Goal: Information Seeking & Learning: Compare options

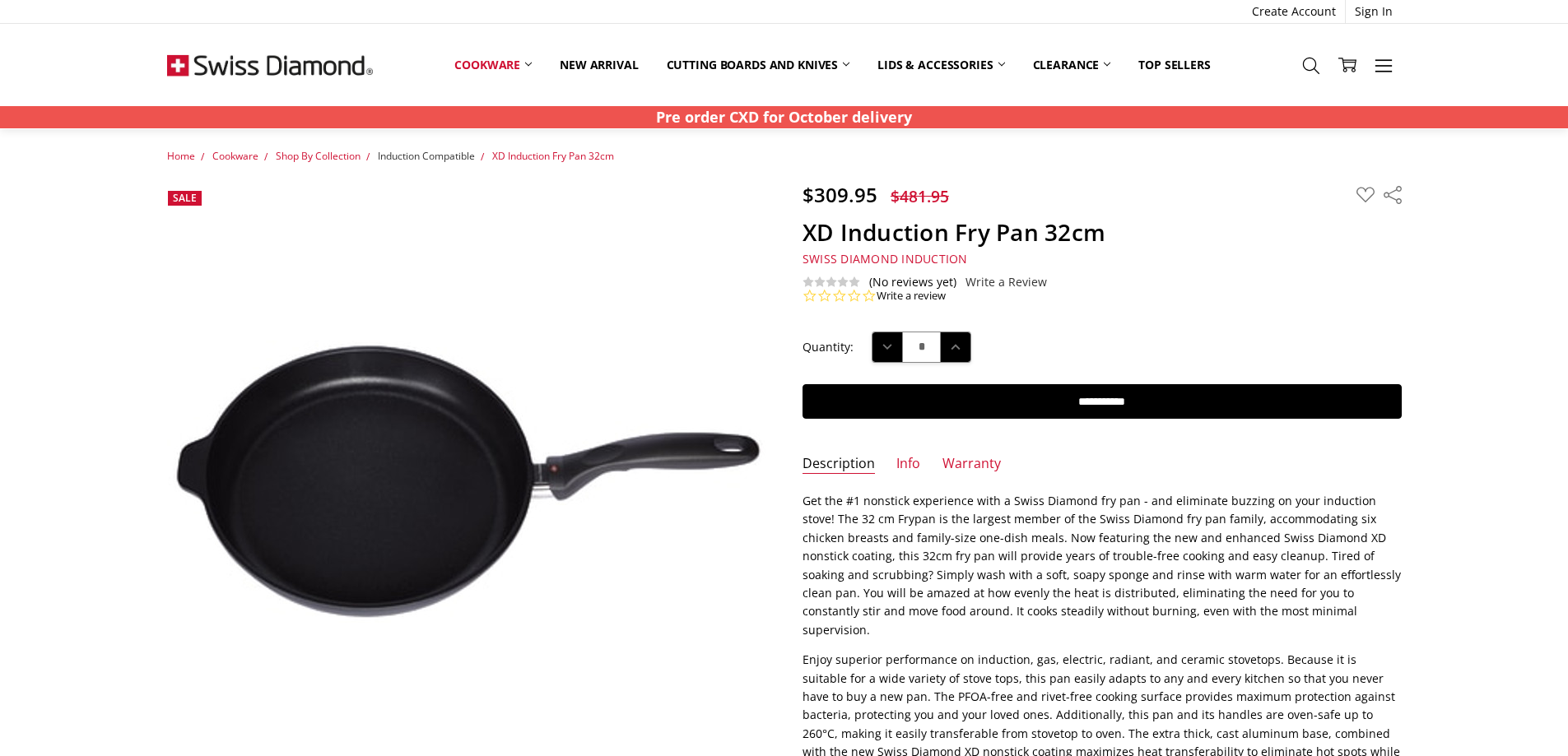
scroll to position [3, 0]
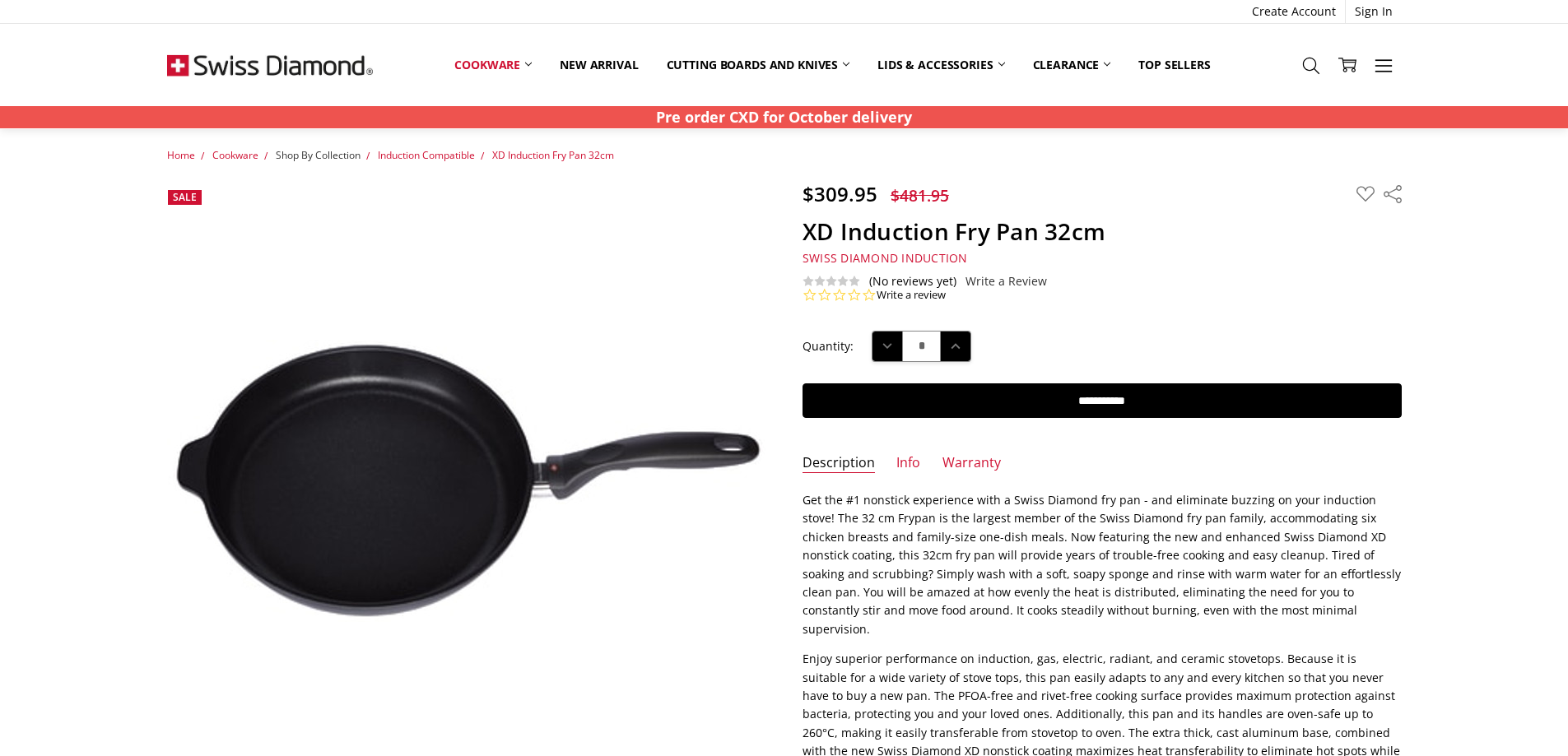
click at [340, 150] on span "Shop By Collection" at bounding box center [318, 155] width 85 height 14
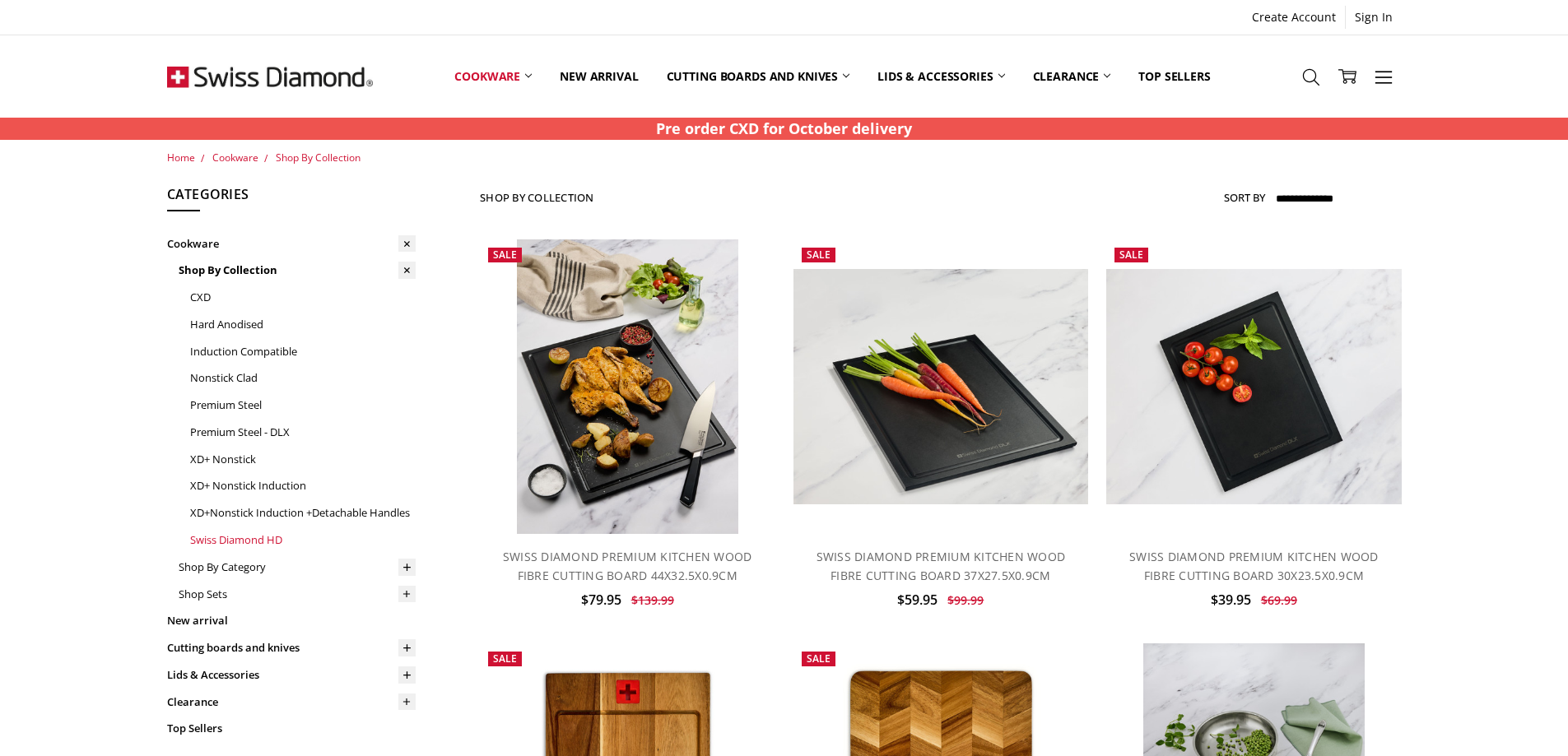
click at [264, 538] on link "Swiss Diamond HD" at bounding box center [303, 540] width 226 height 27
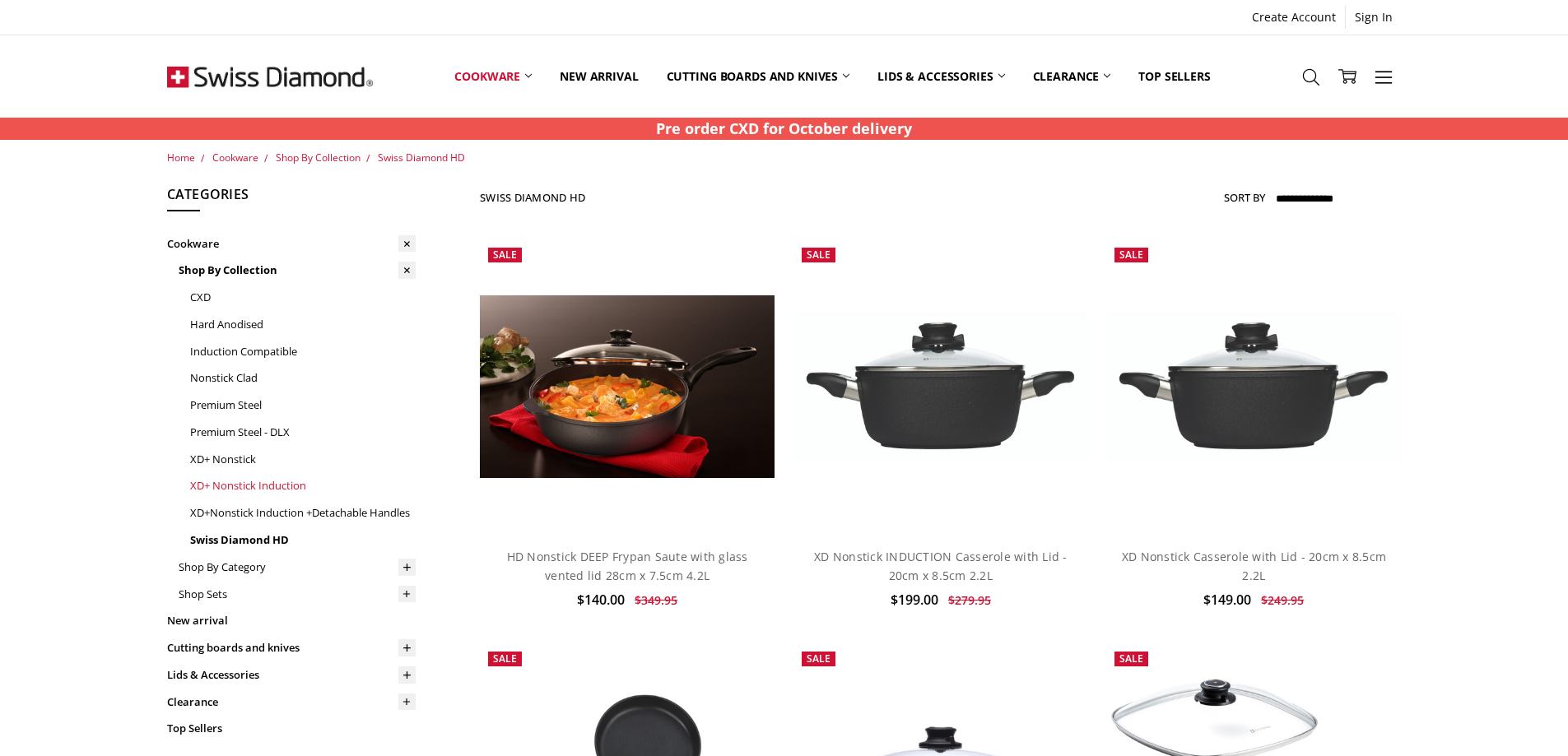
click at [252, 485] on link "XD+ Nonstick Induction" at bounding box center [303, 486] width 226 height 27
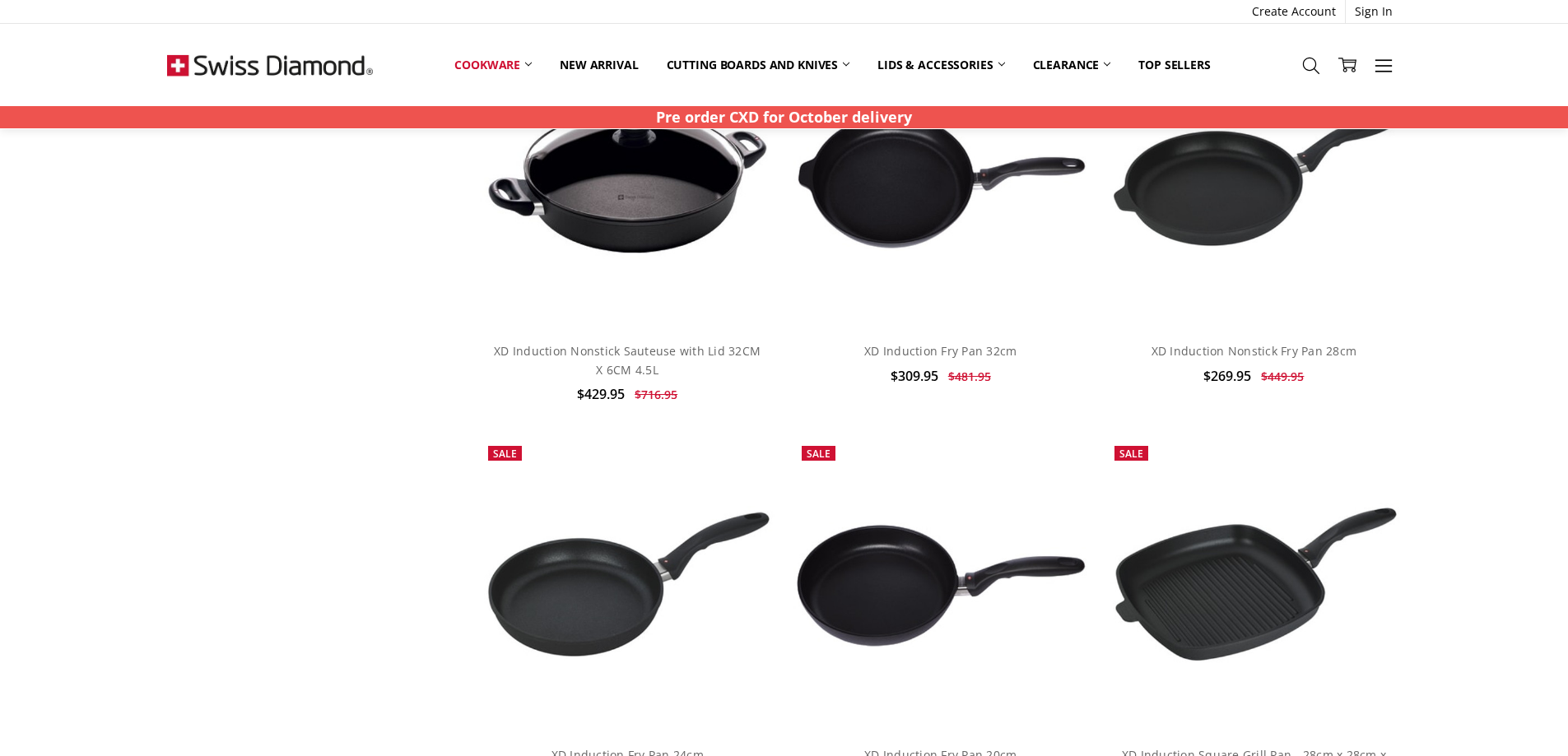
scroll to position [1841, 0]
click at [1225, 342] on link "XD Induction Nonstick Fry Pan 28cm" at bounding box center [1254, 350] width 205 height 16
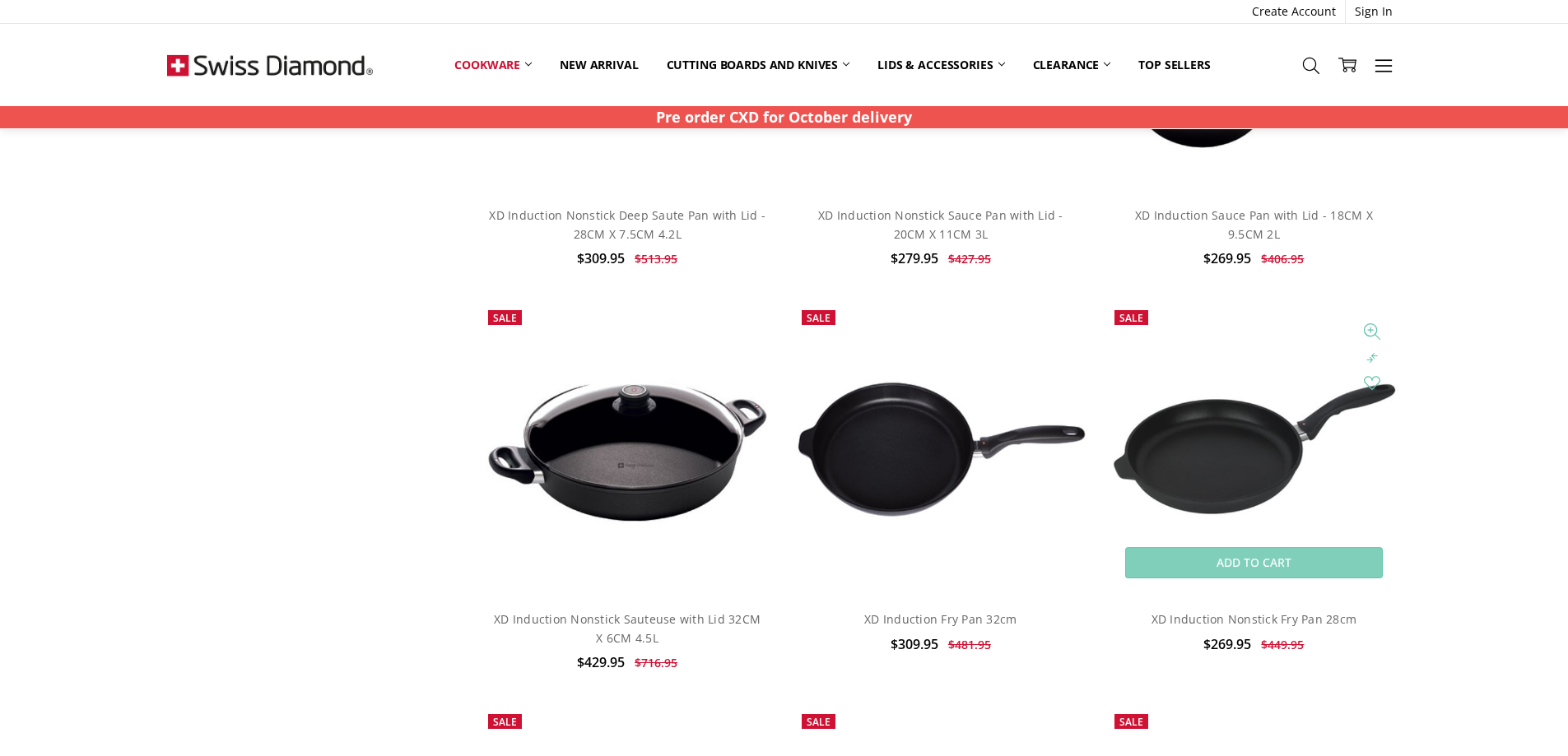
scroll to position [1571, 0]
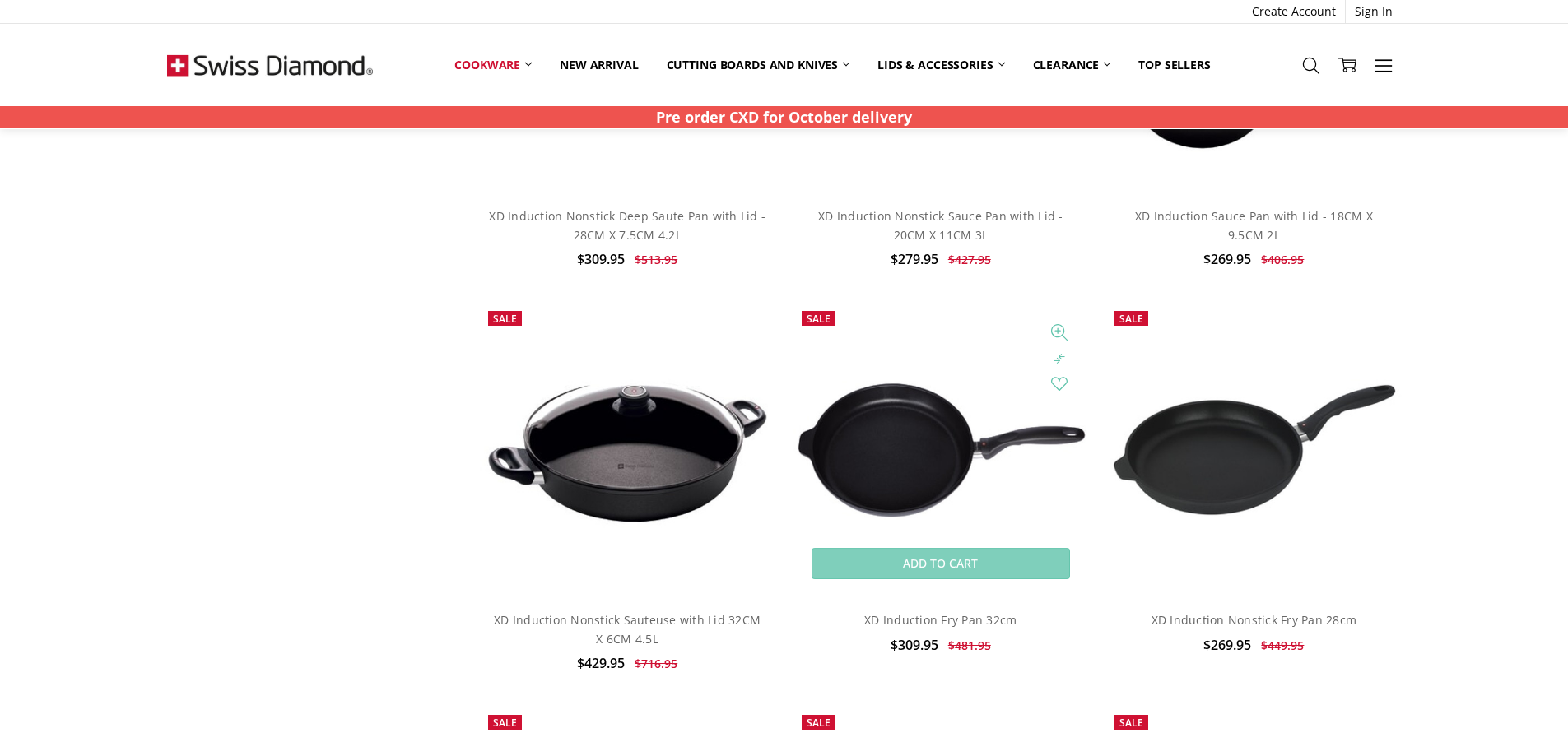
click at [924, 448] on img at bounding box center [942, 451] width 295 height 139
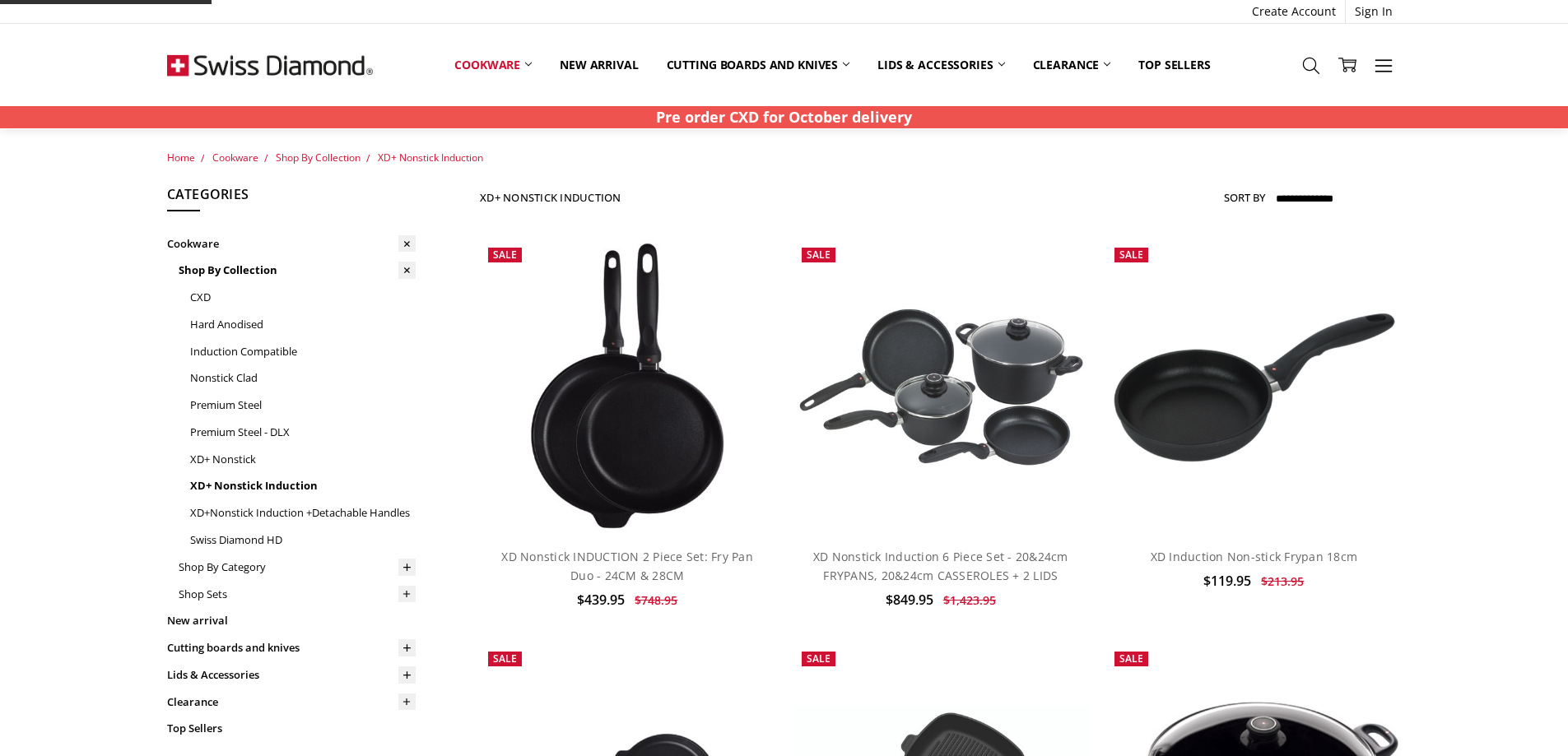
scroll to position [1473, 0]
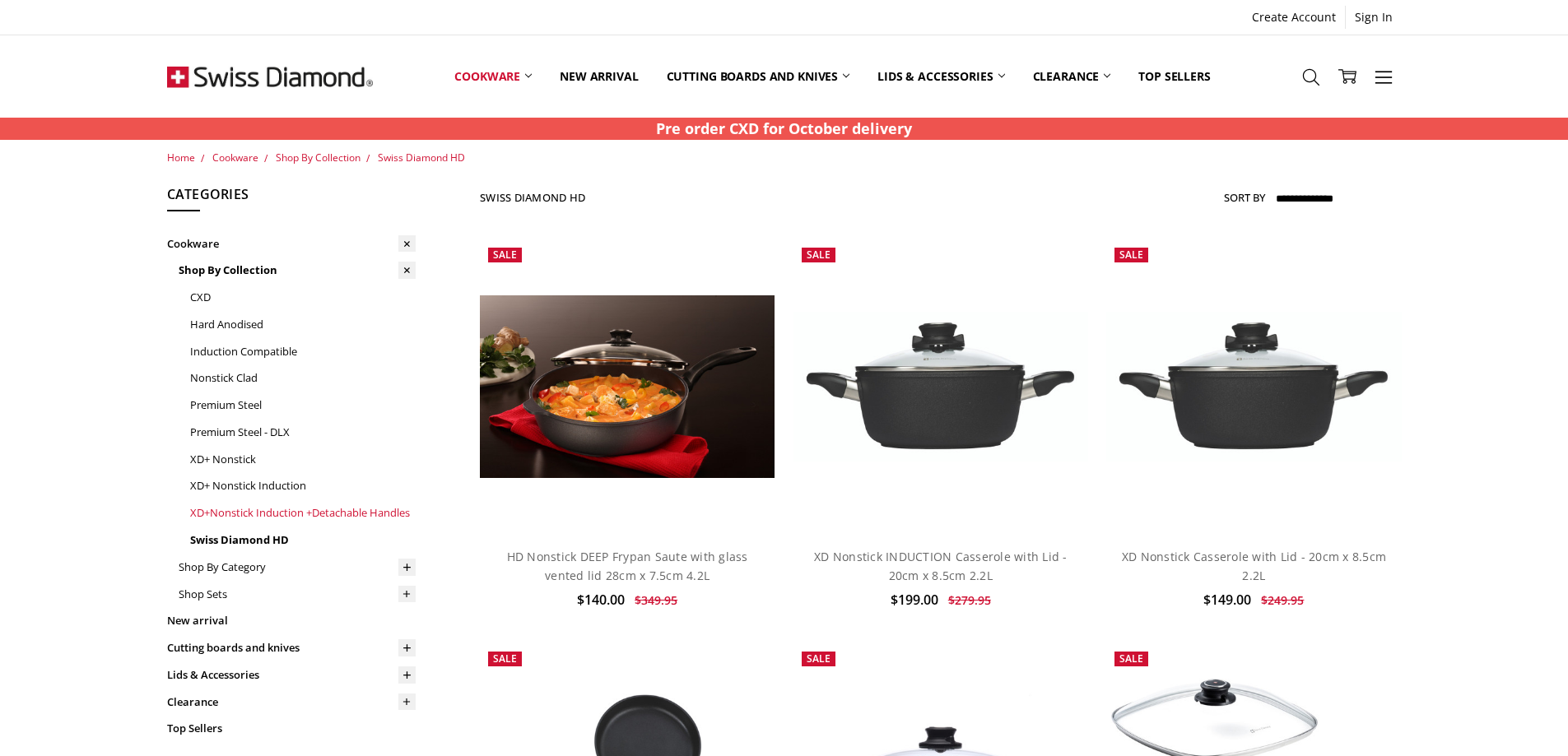
click at [240, 509] on link "XD+Nonstick Induction +Detachable Handles" at bounding box center [303, 513] width 226 height 27
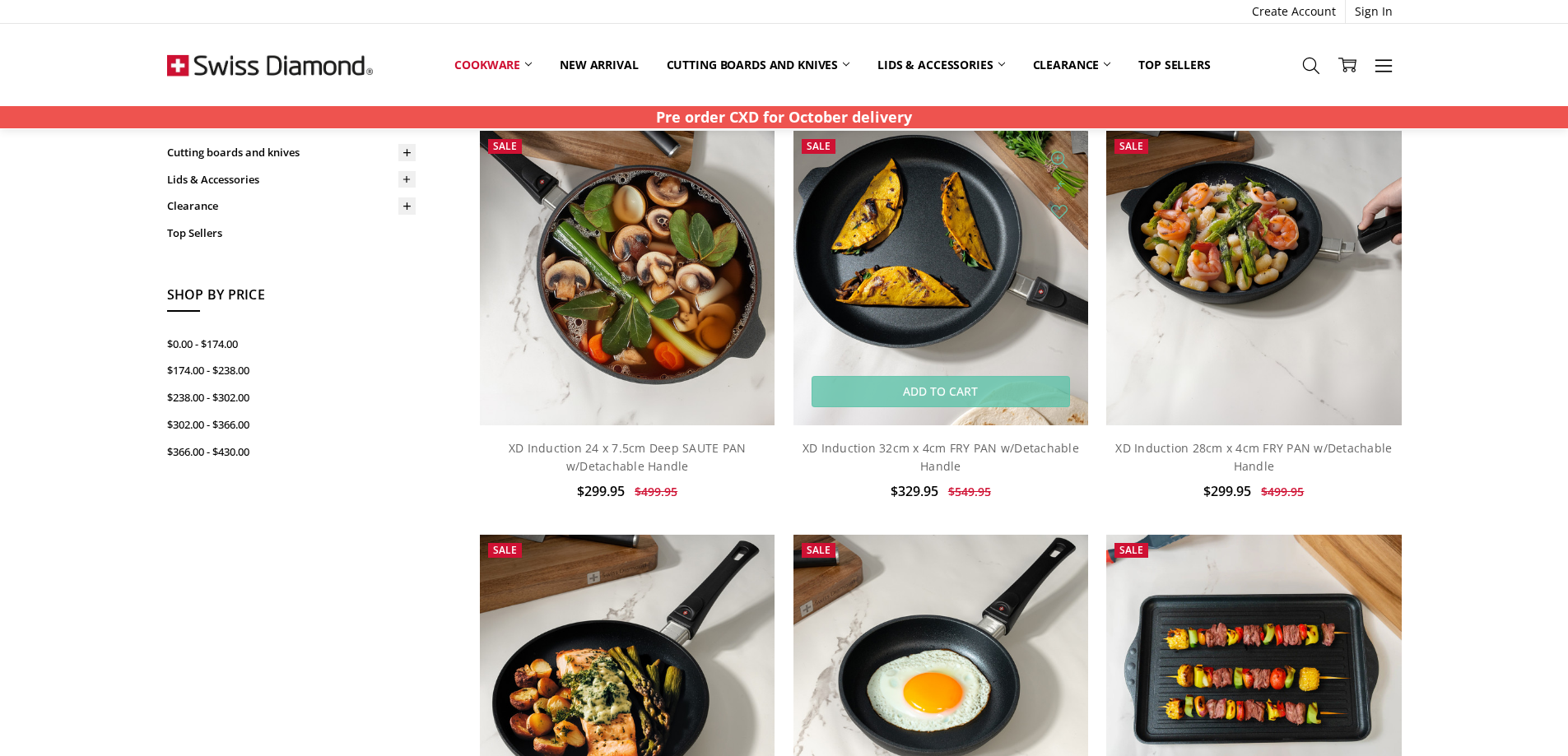
scroll to position [515, 0]
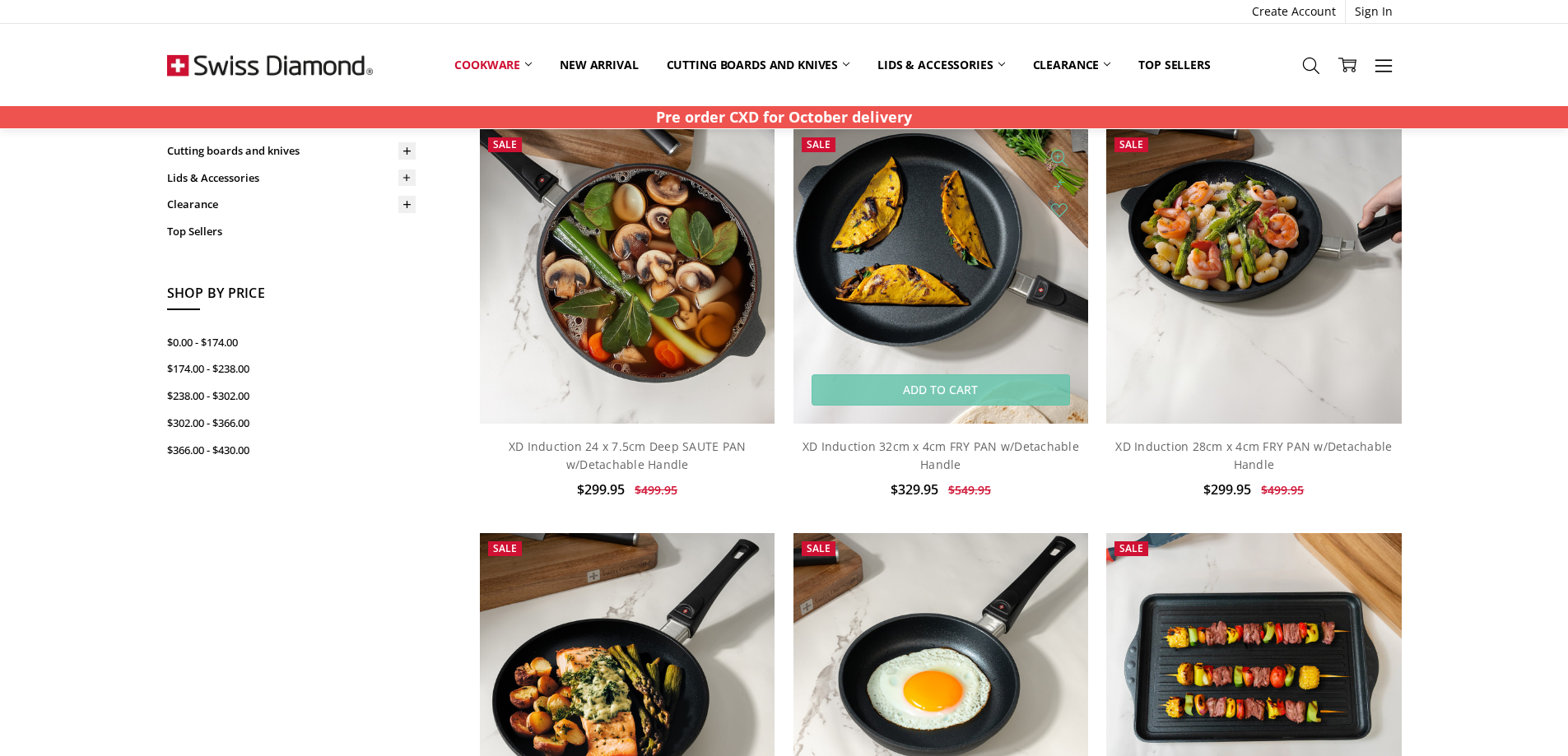
click at [955, 313] on img at bounding box center [942, 277] width 295 height 295
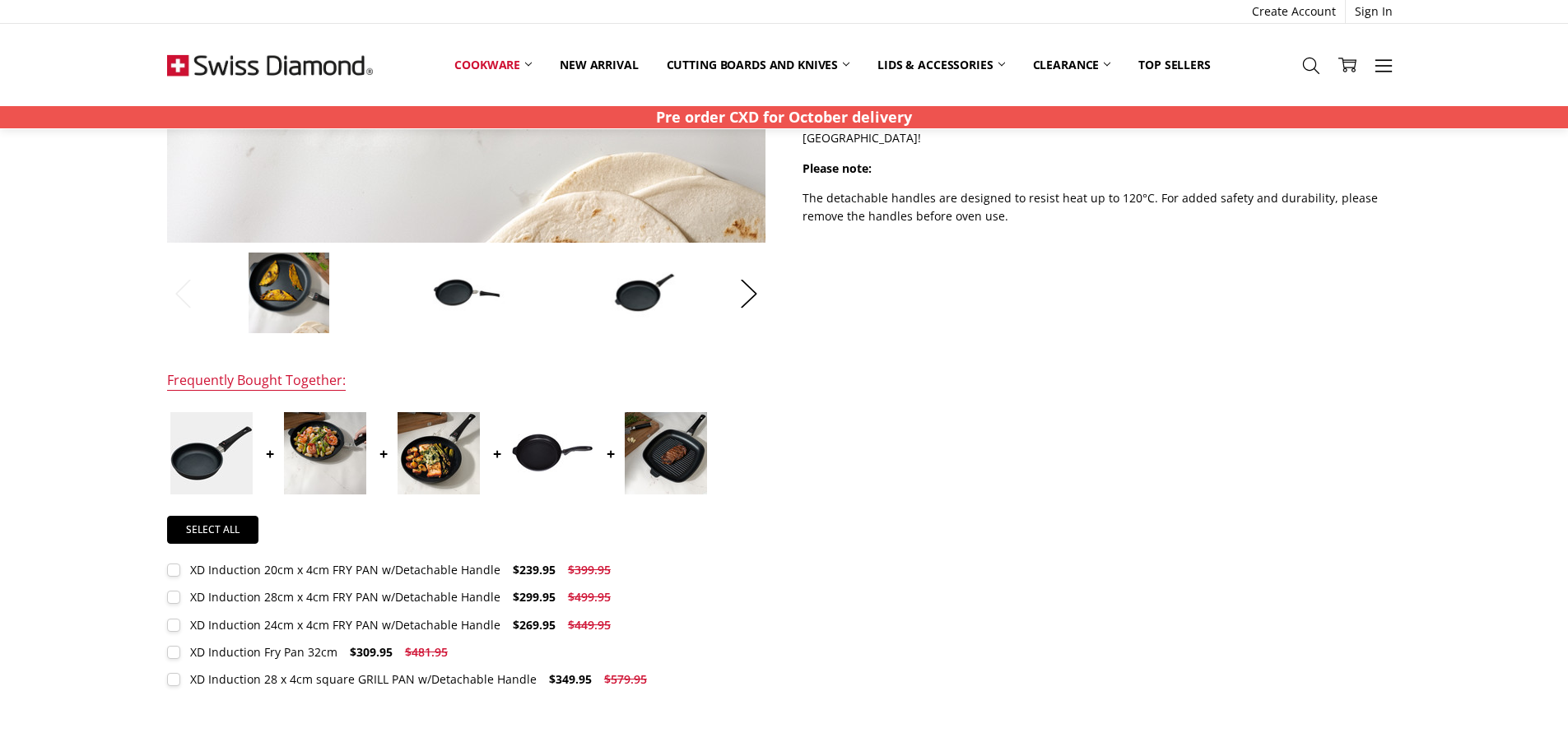
scroll to position [541, 0]
